Goal: Information Seeking & Learning: Find contact information

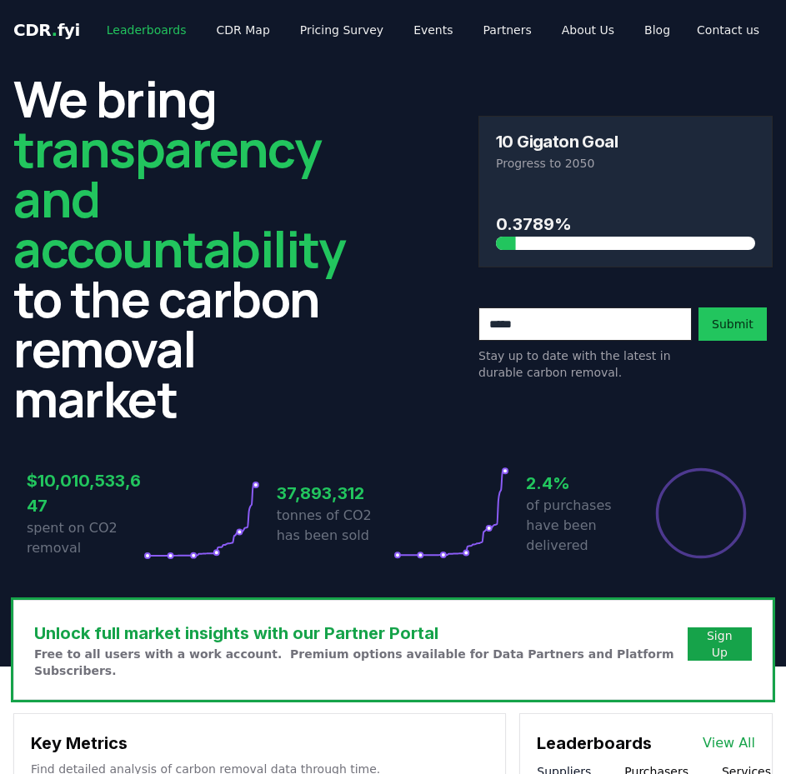
click at [148, 28] on link "Leaderboards" at bounding box center [146, 30] width 107 height 30
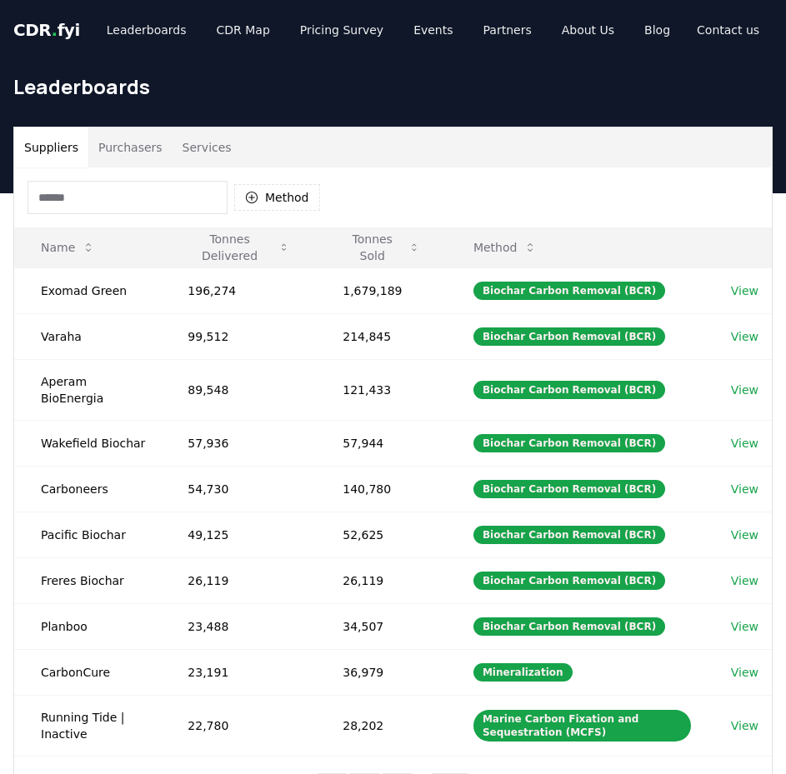
click at [139, 155] on button "Purchasers" at bounding box center [130, 147] width 84 height 40
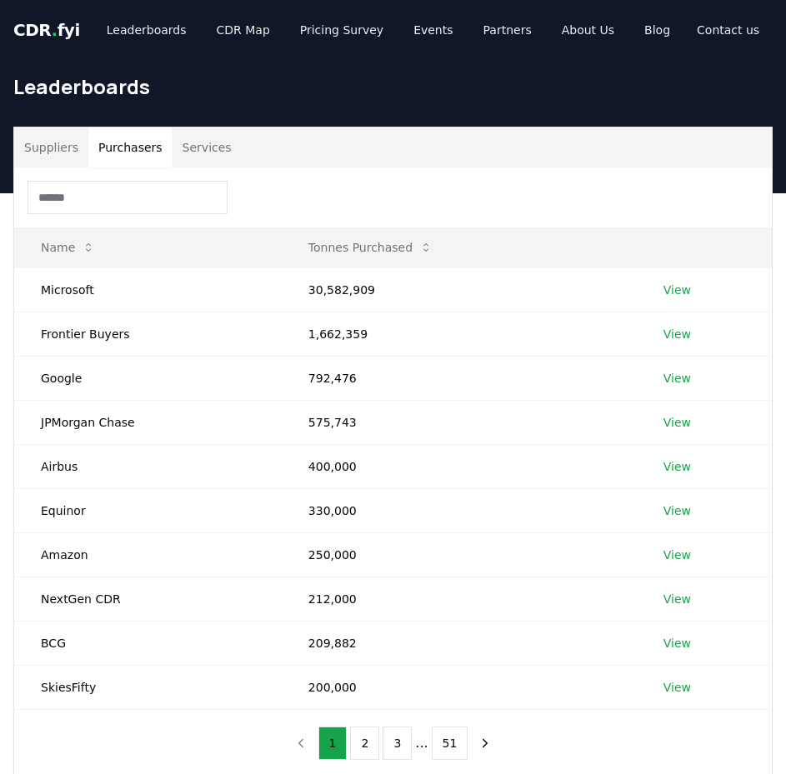
click at [142, 192] on input at bounding box center [127, 197] width 200 height 33
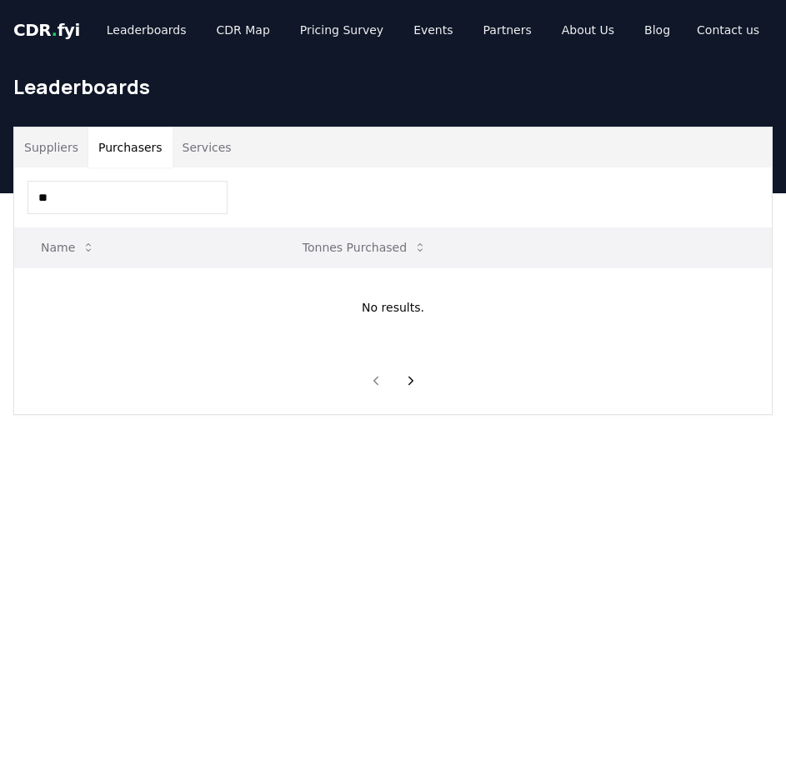
type input "*"
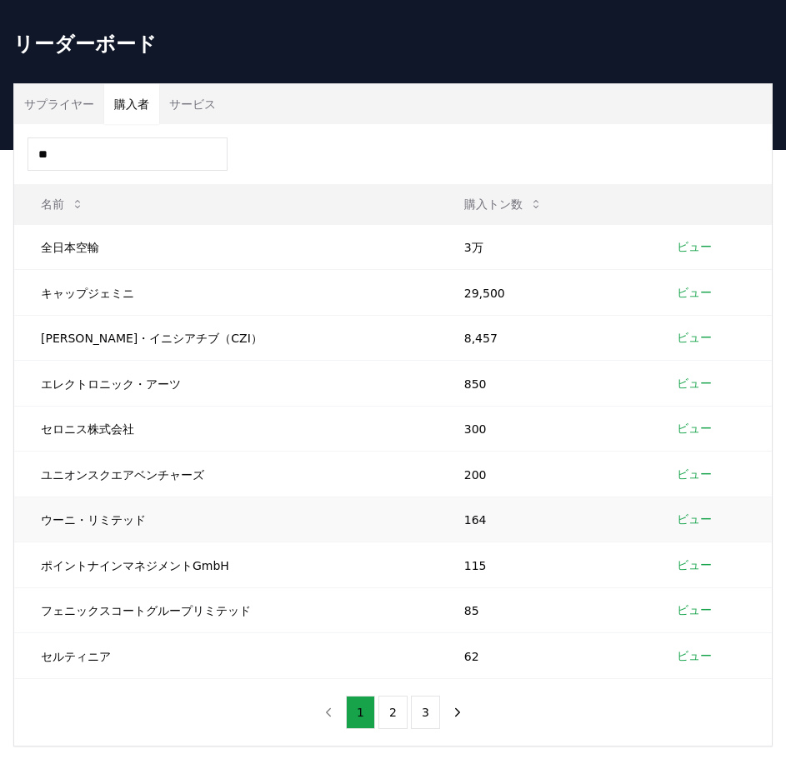
scroll to position [83, 0]
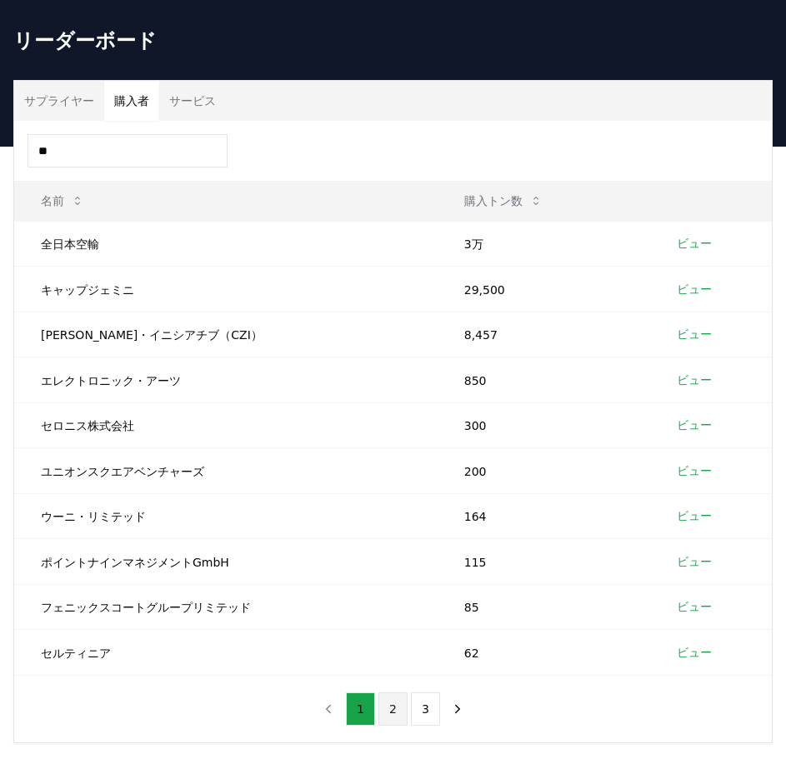
click at [385, 726] on button "2" at bounding box center [392, 708] width 29 height 33
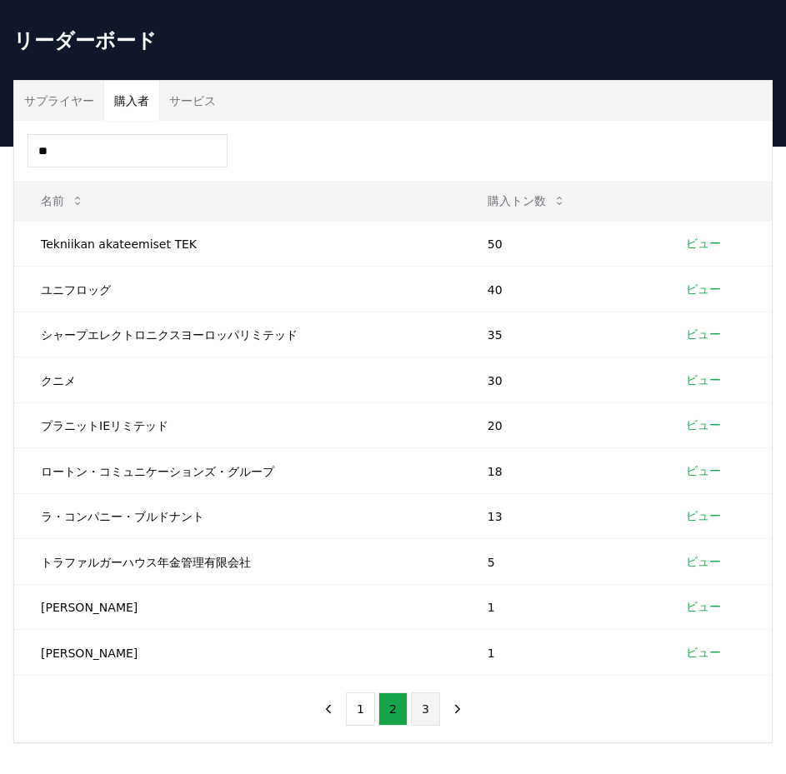
click at [422, 716] on font "3" at bounding box center [425, 708] width 7 height 13
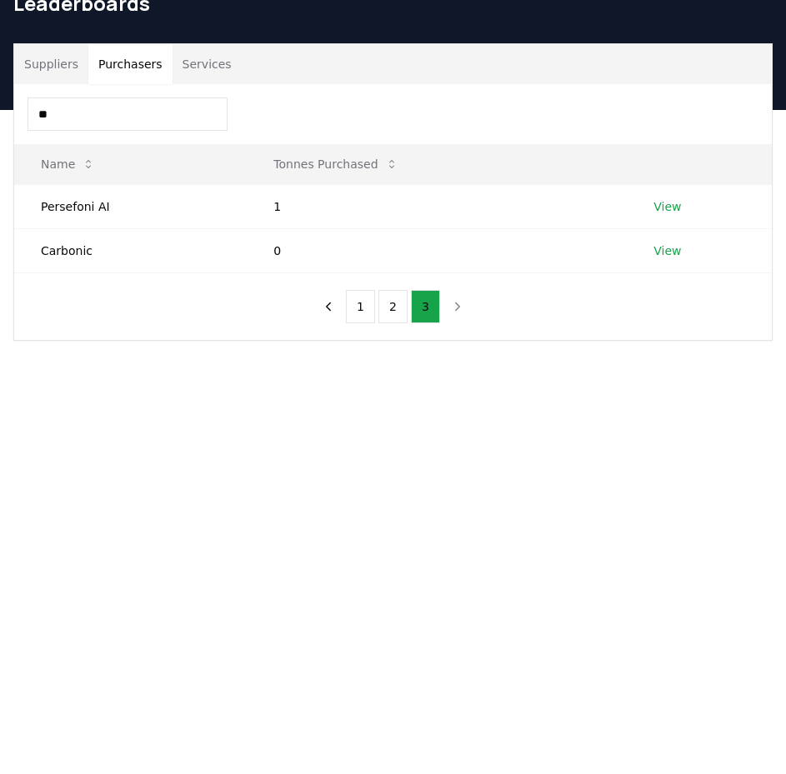
scroll to position [88, 0]
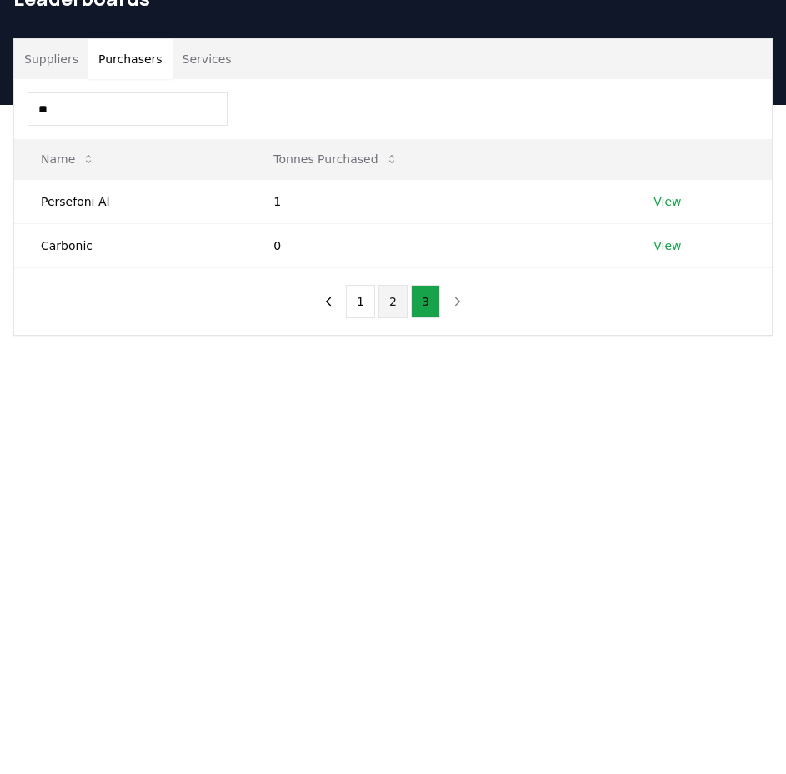
click at [390, 297] on button "2" at bounding box center [392, 301] width 29 height 33
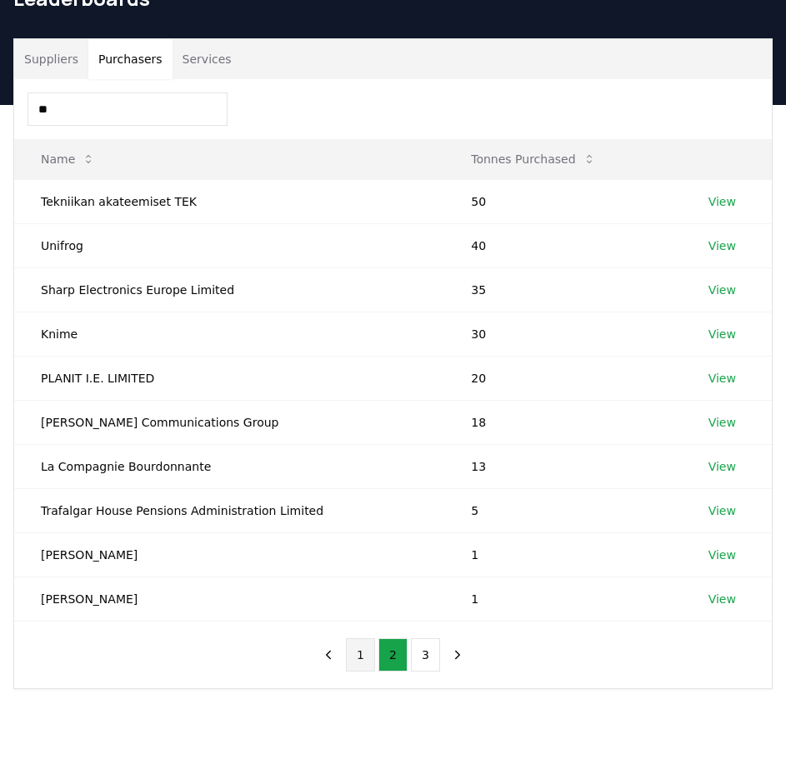
click at [357, 650] on button "1" at bounding box center [360, 654] width 29 height 33
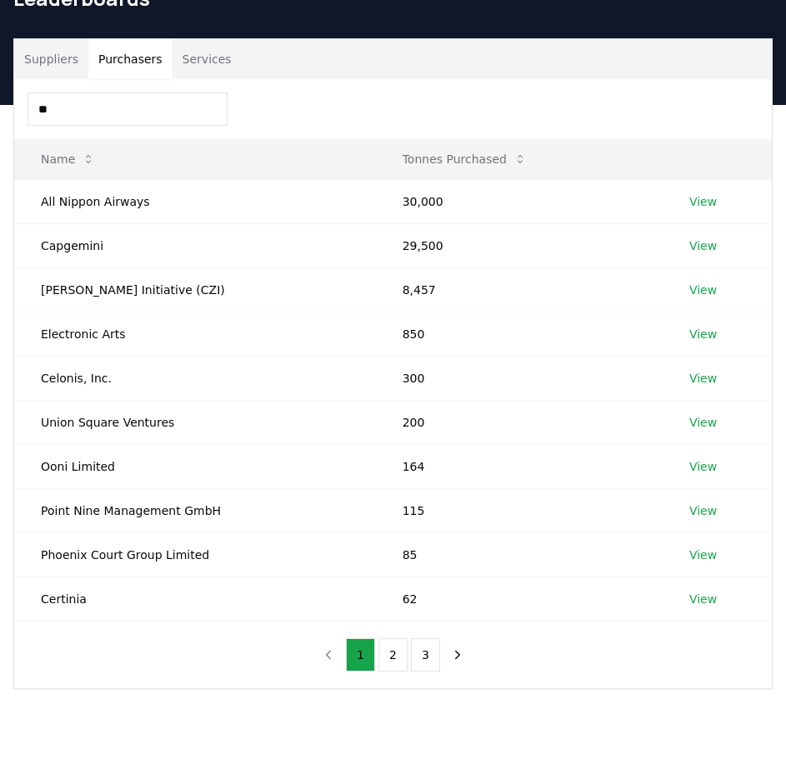
click at [118, 94] on input "**" at bounding box center [127, 108] width 200 height 33
click at [111, 105] on input "**" at bounding box center [127, 108] width 200 height 33
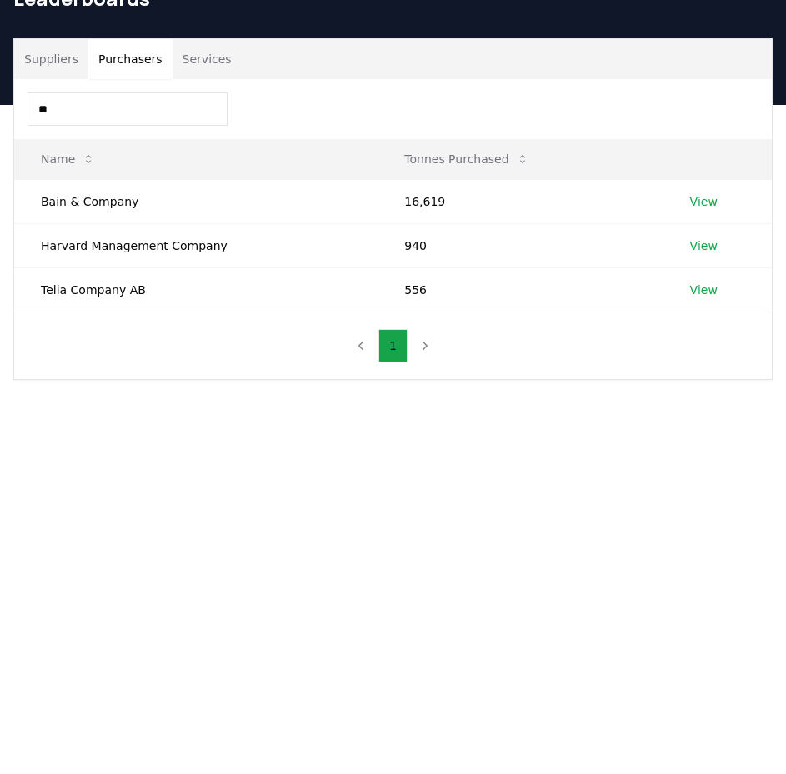
type input "*"
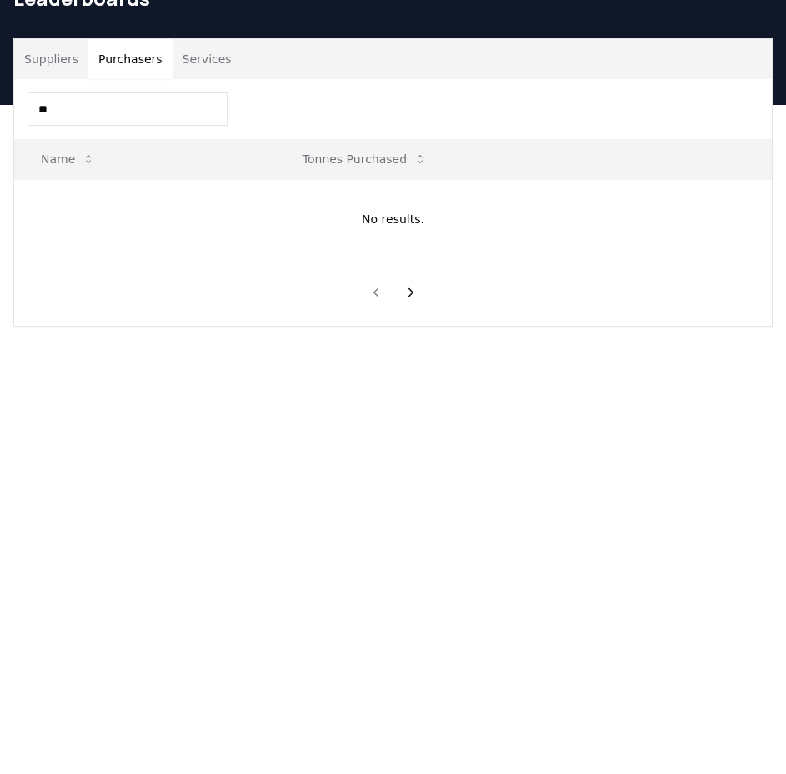
type input "*"
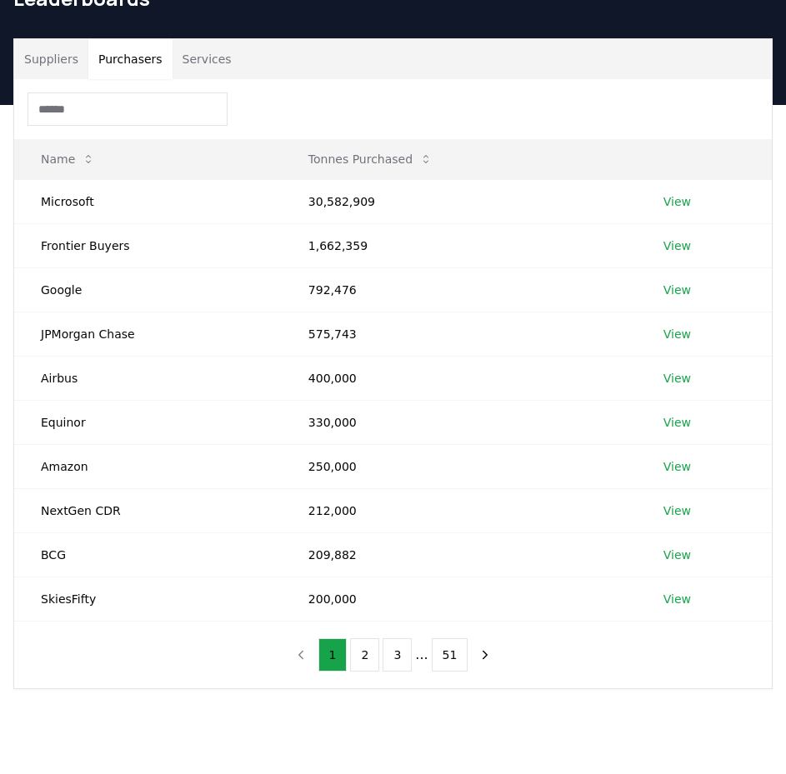
click at [147, 111] on input at bounding box center [127, 108] width 200 height 33
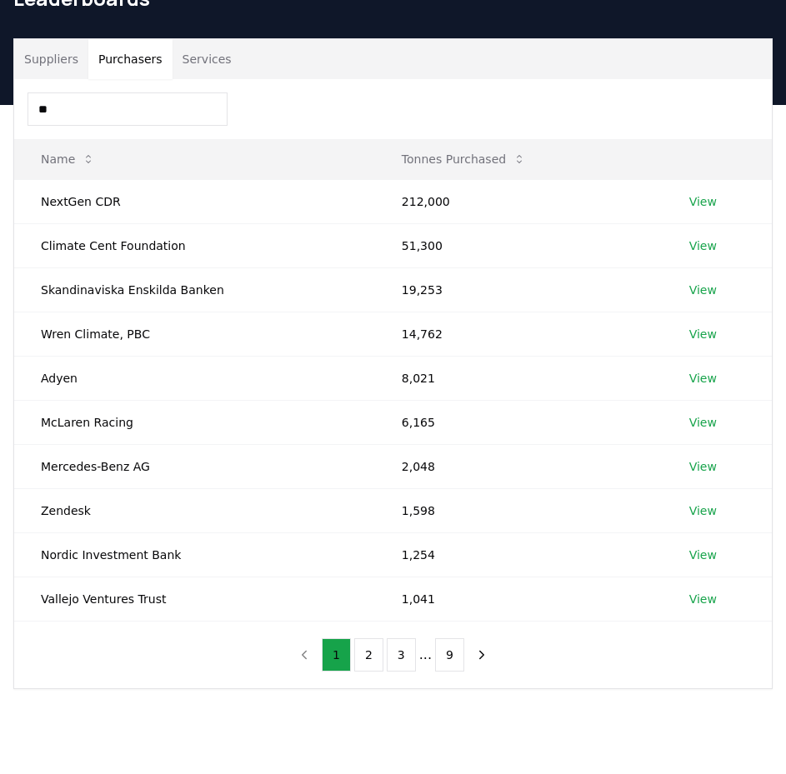
type input "*"
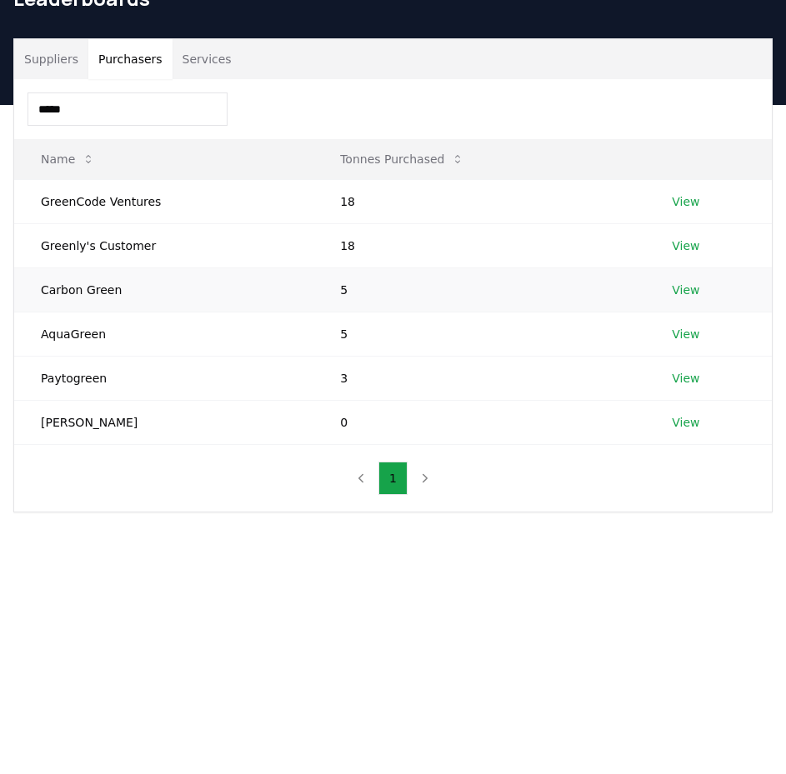
click at [681, 287] on link "View" at bounding box center [685, 290] width 27 height 17
click at [172, 109] on input "*****" at bounding box center [127, 108] width 200 height 33
drag, startPoint x: 152, startPoint y: 102, endPoint x: -1, endPoint y: 101, distance: 152.5
click at [0, 101] on html "CDR . fyi Leaderboards CDR Map Pricing Survey Events Partners About Us Blog Con…" at bounding box center [393, 539] width 786 height 1254
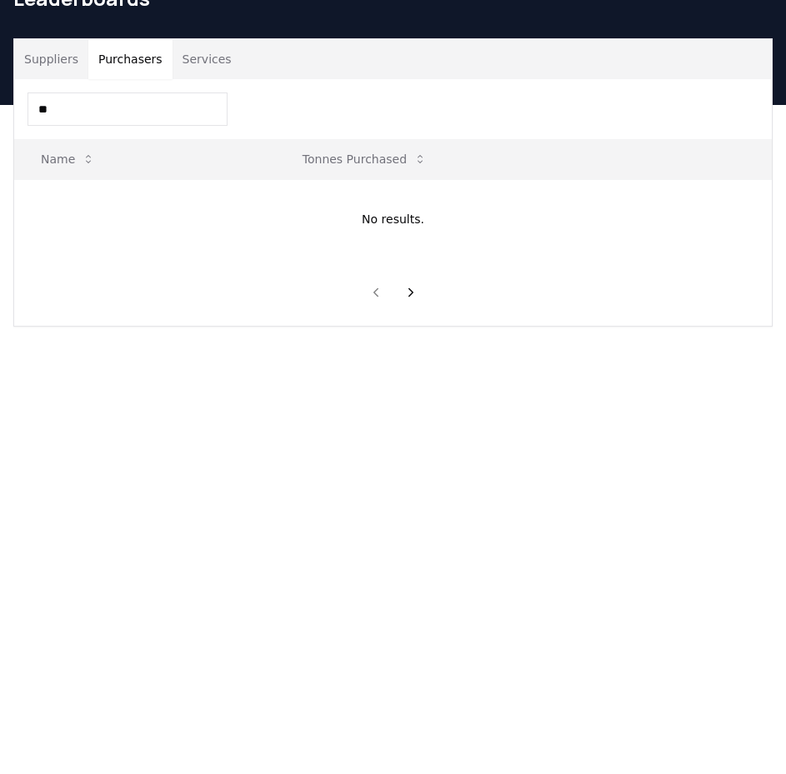
type input "*"
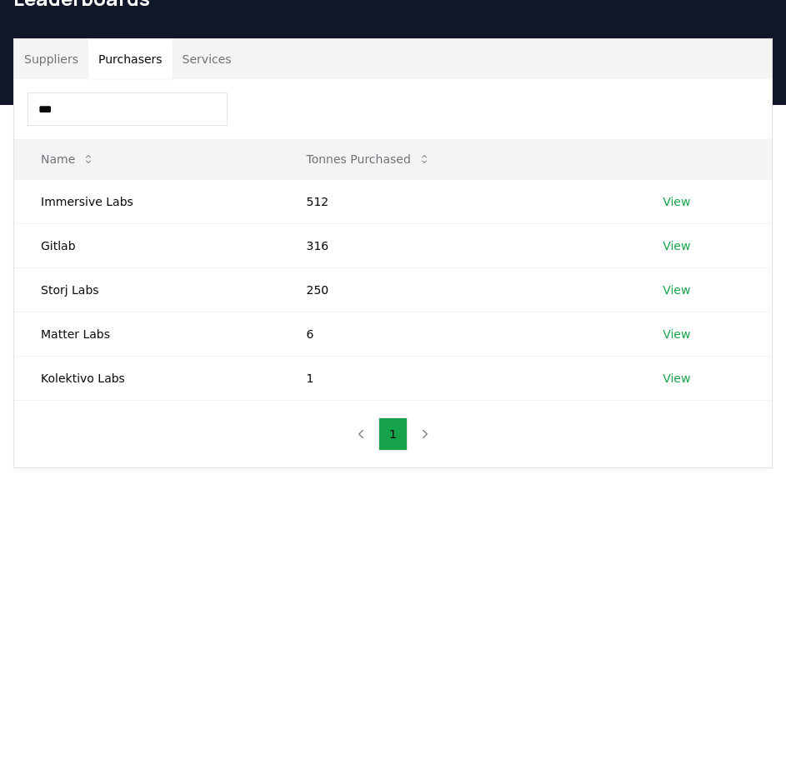
drag, startPoint x: 105, startPoint y: 105, endPoint x: -1, endPoint y: 103, distance: 105.8
click at [0, 103] on html "CDR . fyi Leaderboards CDR Map Pricing Survey Events Partners About Us Blog Con…" at bounding box center [393, 539] width 786 height 1254
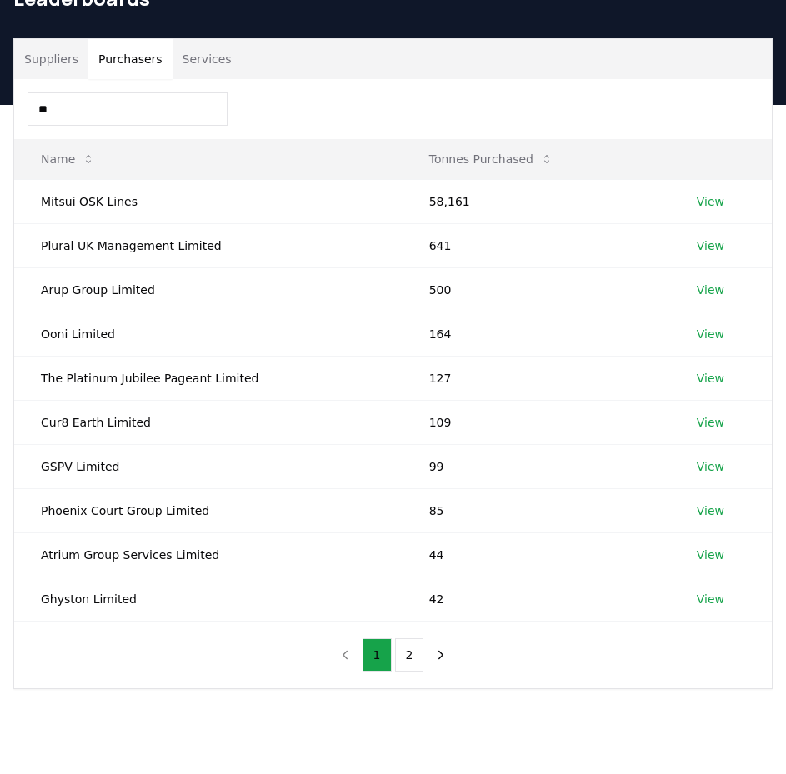
type input "*"
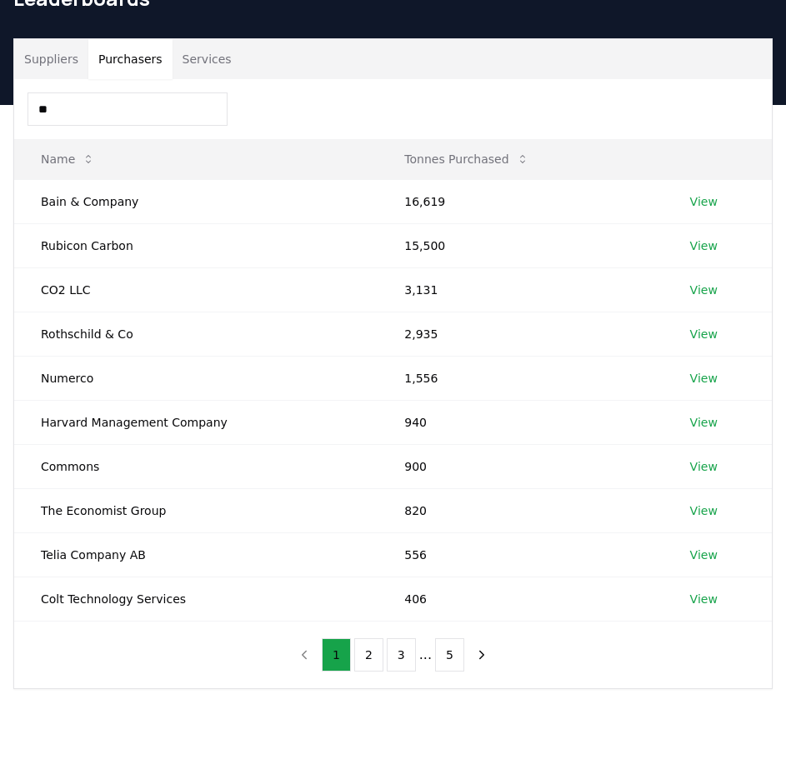
type input "*"
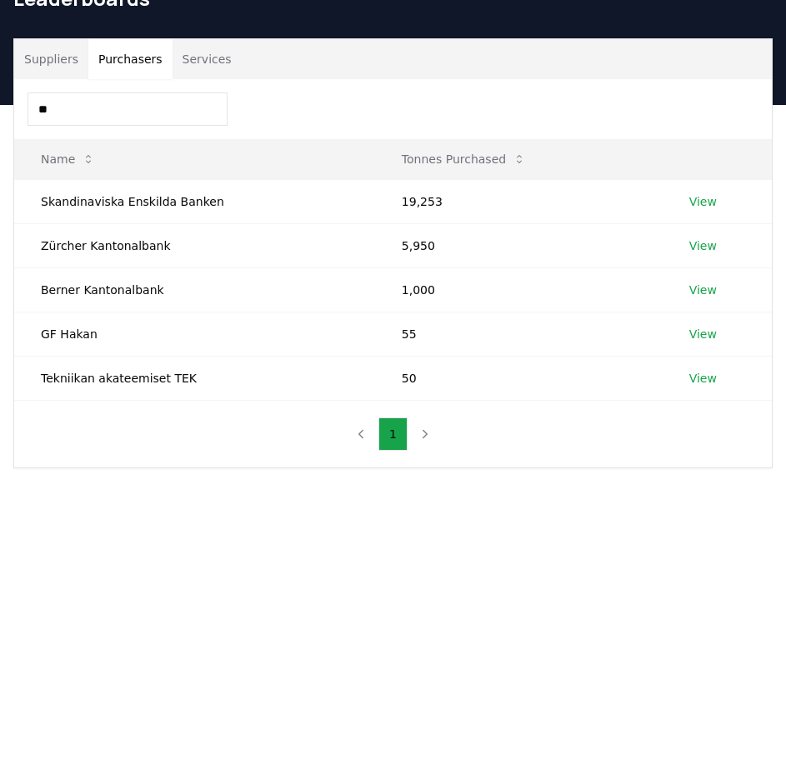
type input "*"
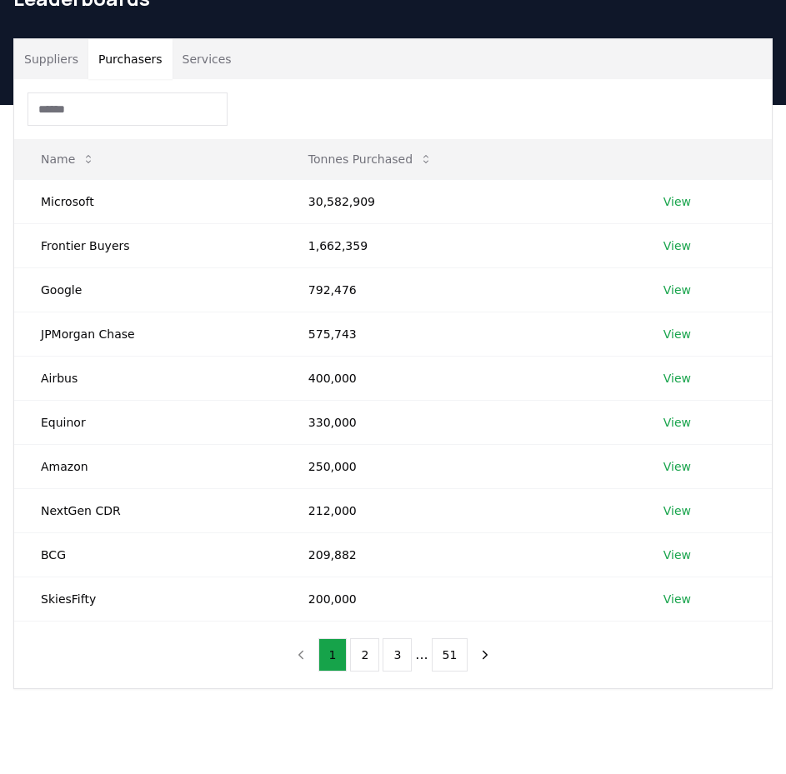
click at [133, 104] on input at bounding box center [127, 108] width 200 height 33
click at [162, 106] on input at bounding box center [127, 108] width 200 height 33
paste input "*****"
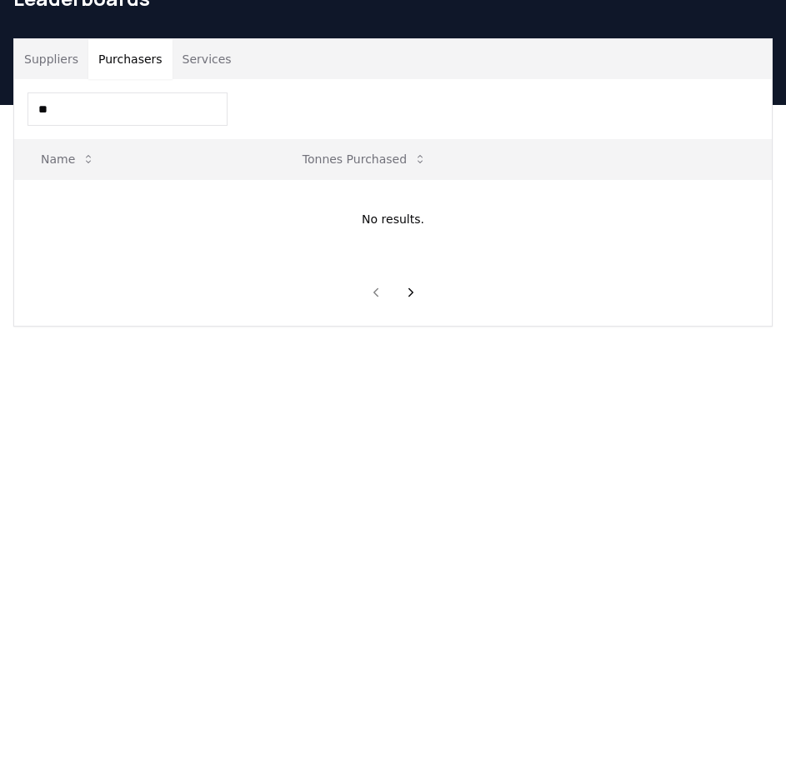
type input "*"
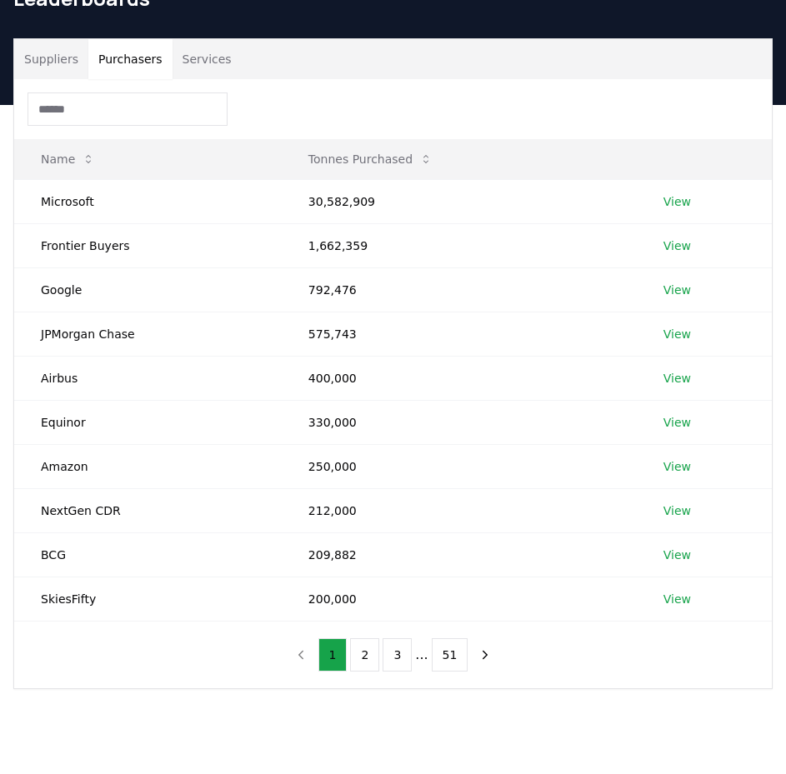
click at [146, 106] on input at bounding box center [127, 108] width 200 height 33
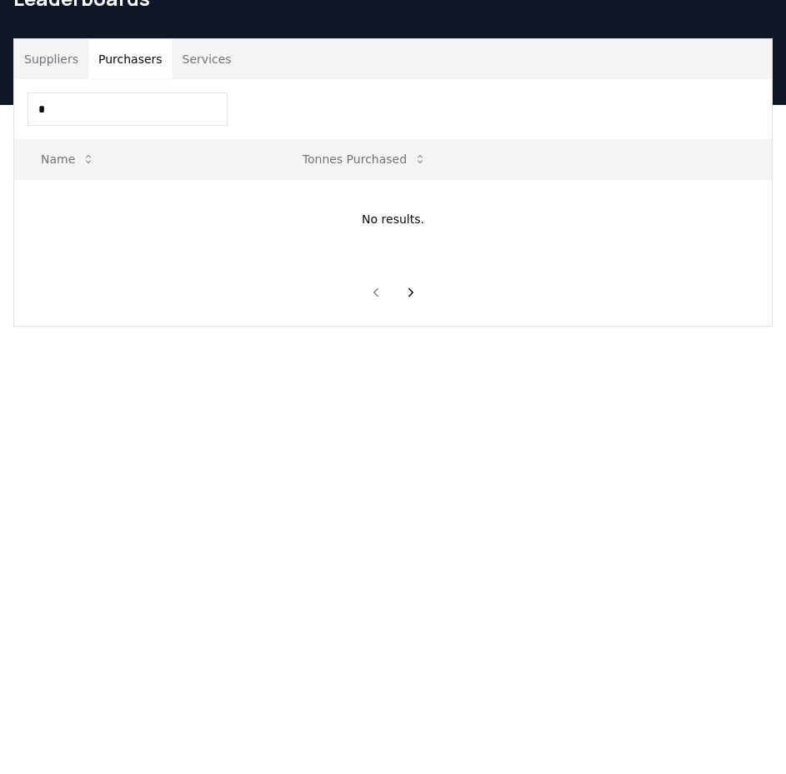
type input "*"
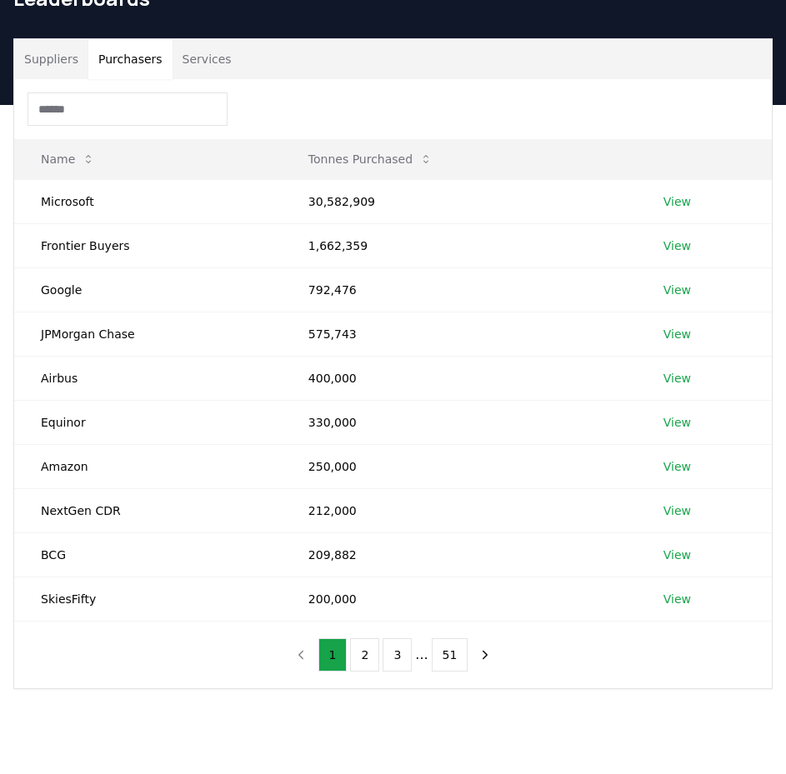
drag, startPoint x: 101, startPoint y: 107, endPoint x: -1, endPoint y: 111, distance: 101.7
click at [0, 111] on html "CDR . fyi Leaderboards CDR Map Pricing Survey Events Partners About Us Blog Con…" at bounding box center [393, 539] width 786 height 1254
type input "*"
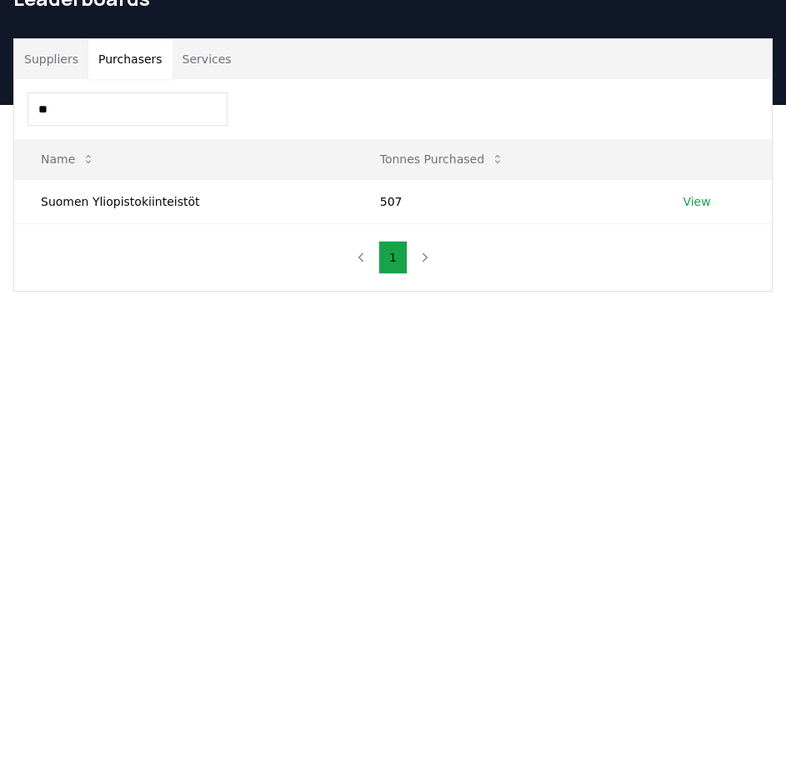
type input "*"
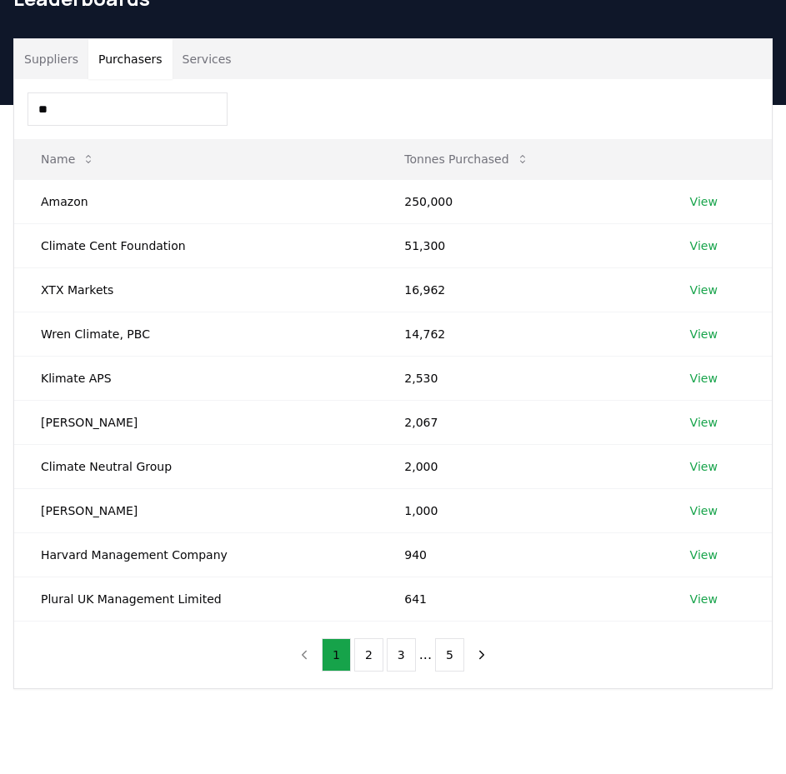
type input "*"
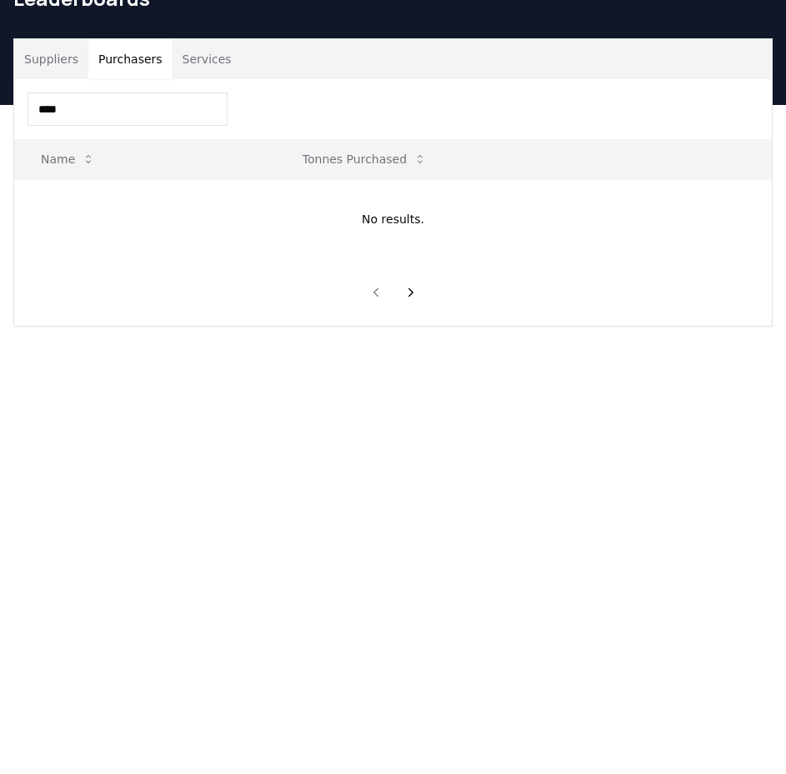
drag, startPoint x: 97, startPoint y: 106, endPoint x: -1, endPoint y: 111, distance: 98.4
click at [0, 111] on html "CDR . fyi Leaderboards CDR Map Pricing Survey Events Partners About Us Blog Con…" at bounding box center [393, 539] width 786 height 1254
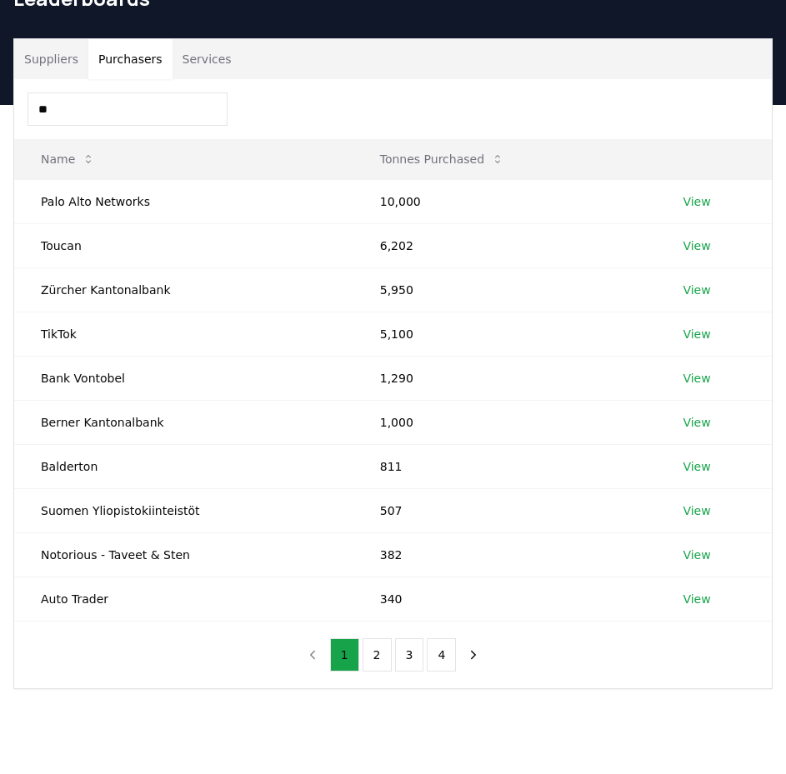
type input "*"
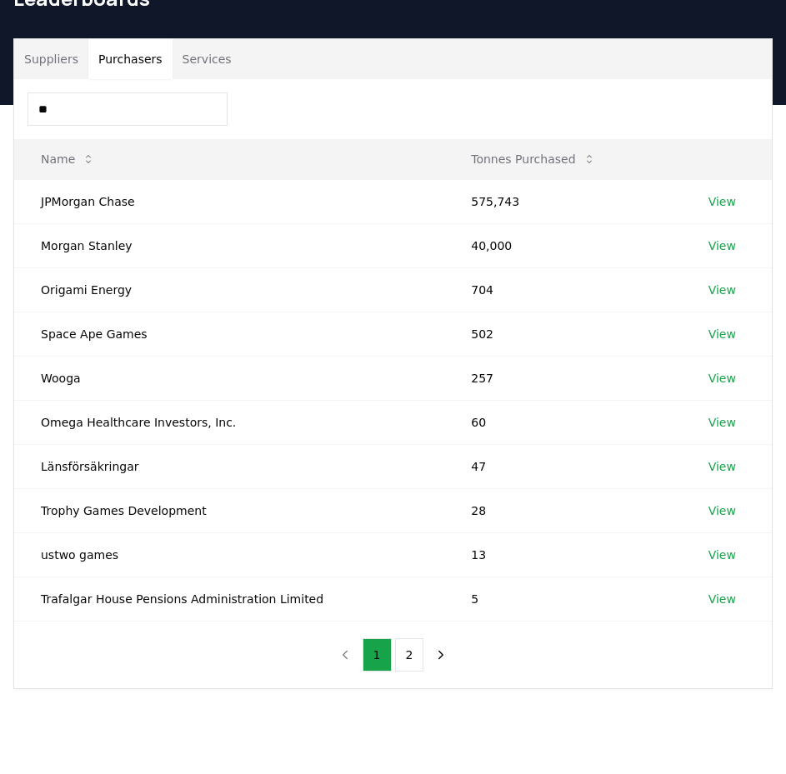
type input "*"
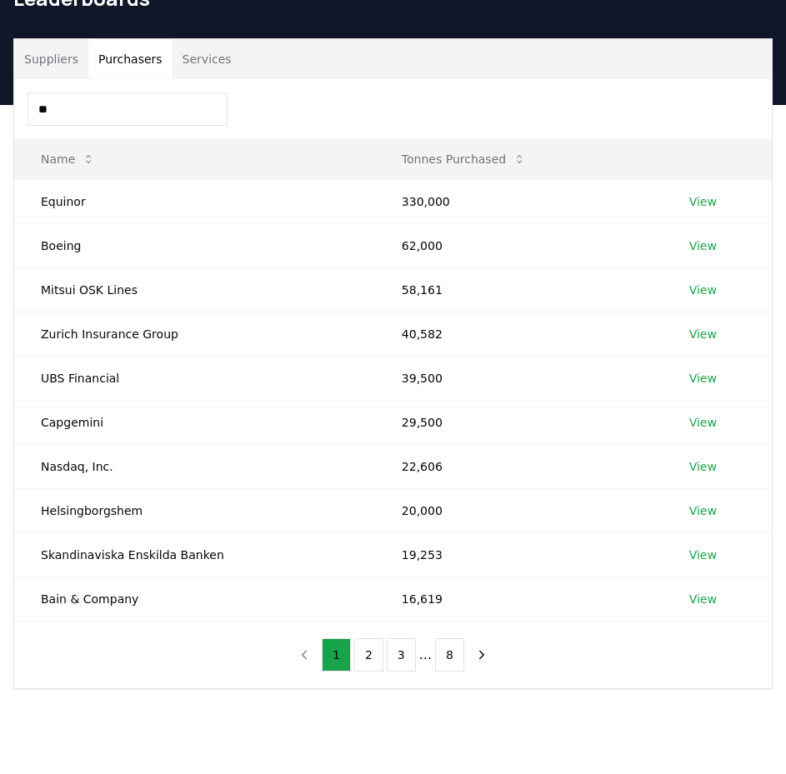
type input "*"
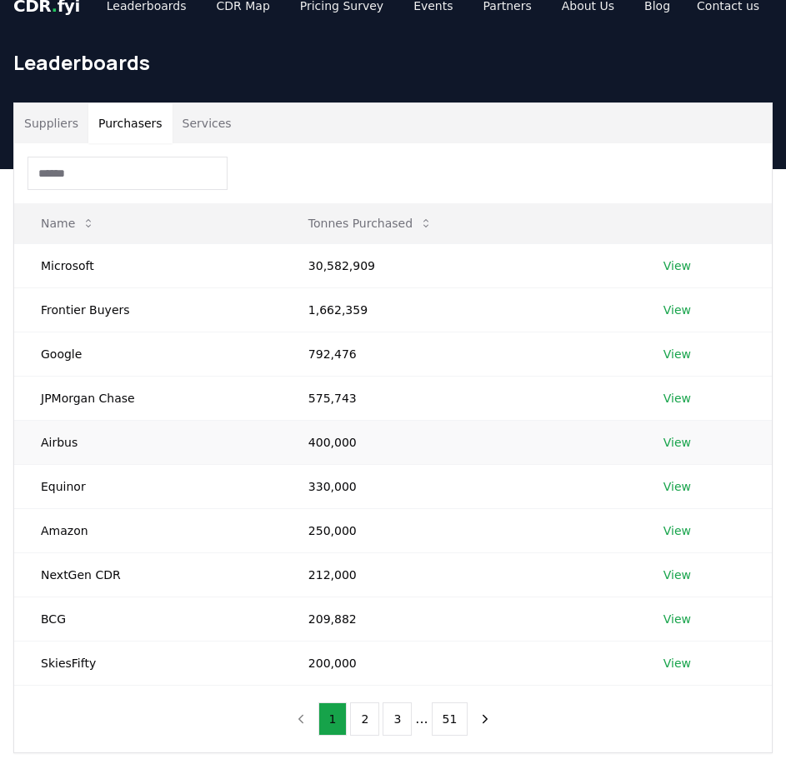
scroll to position [0, 0]
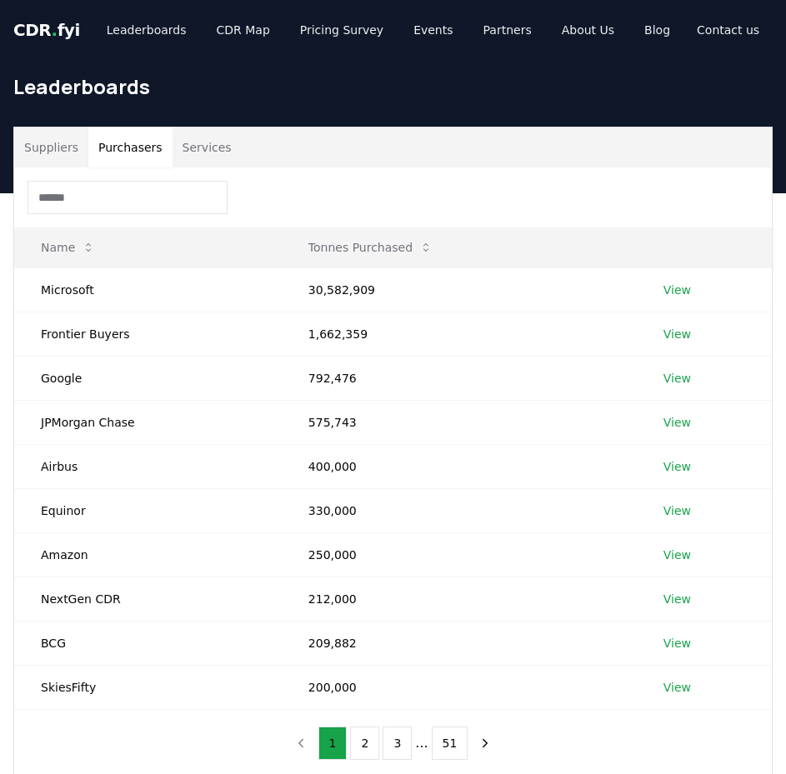
click at [145, 207] on input at bounding box center [127, 197] width 200 height 33
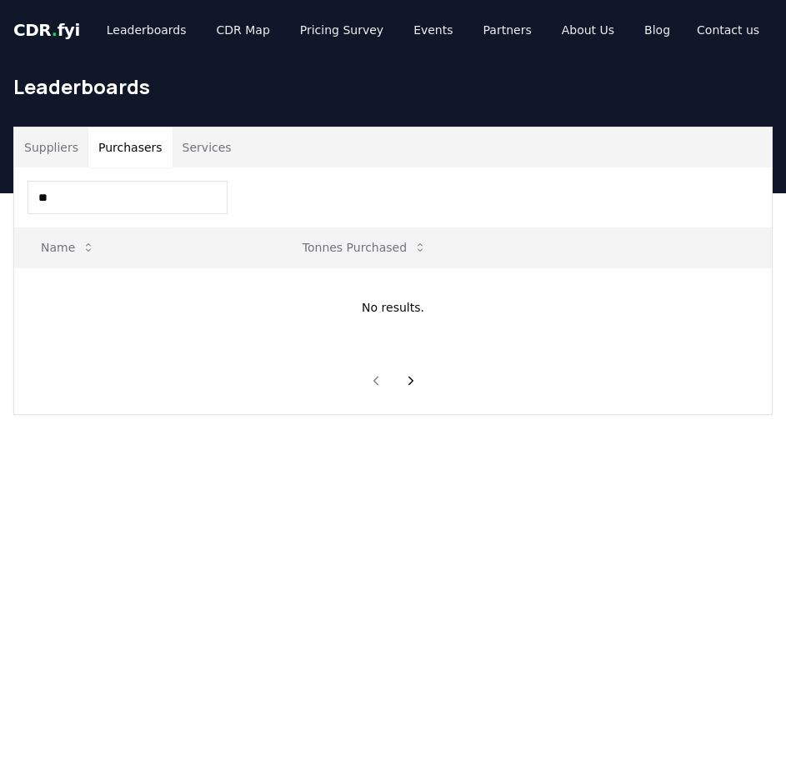
type input "*"
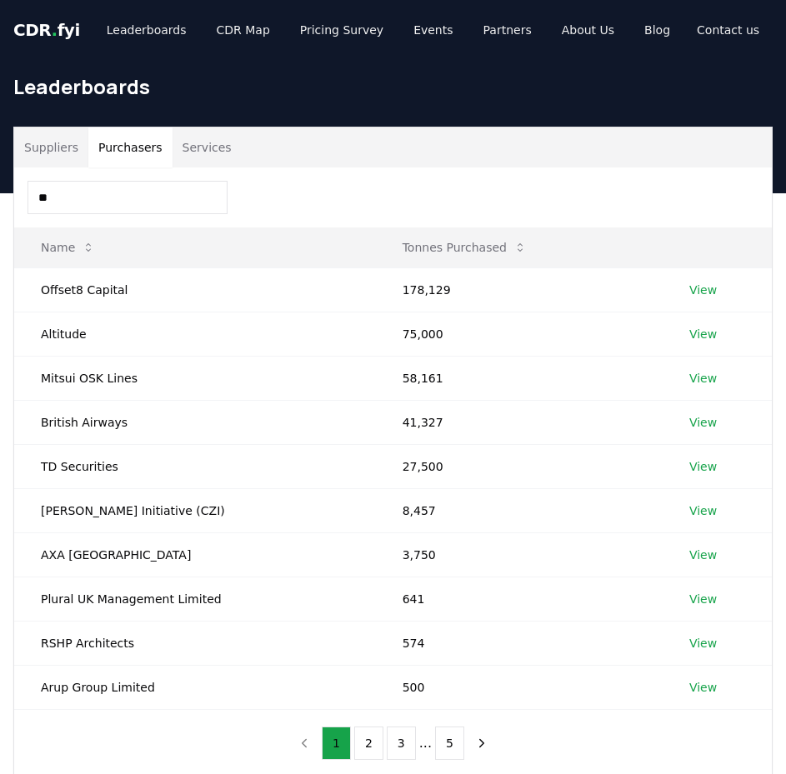
type input "*"
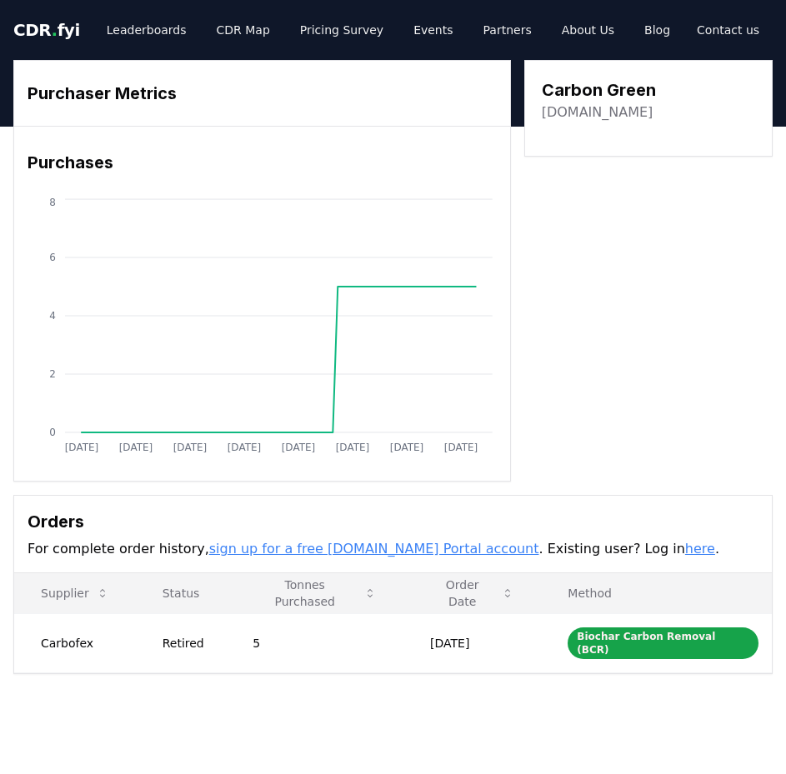
click at [608, 119] on link "[DOMAIN_NAME]" at bounding box center [598, 112] width 112 height 20
